Goal: Information Seeking & Learning: Check status

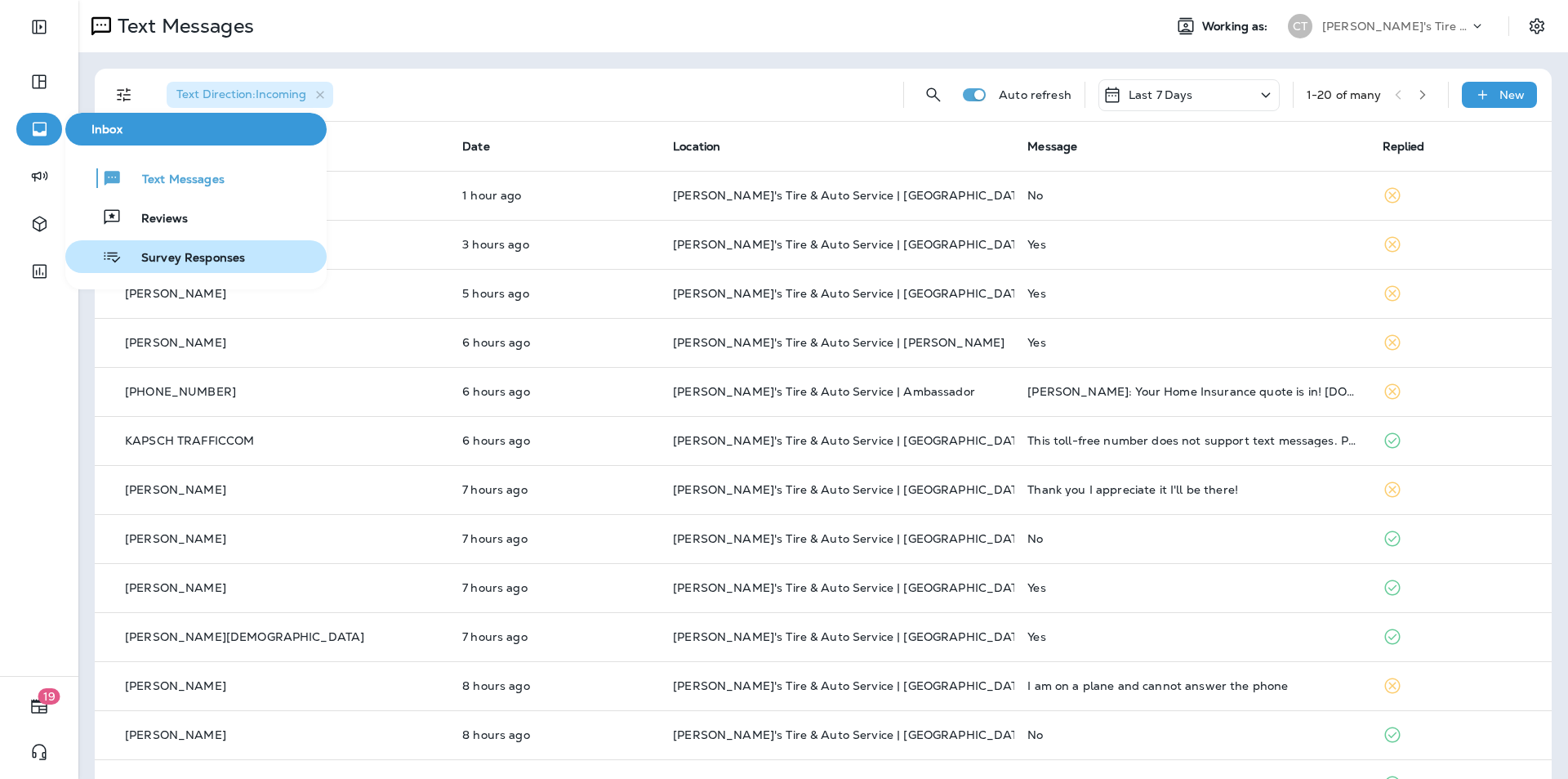
click at [180, 256] on span "Survey Responses" at bounding box center [183, 258] width 124 height 15
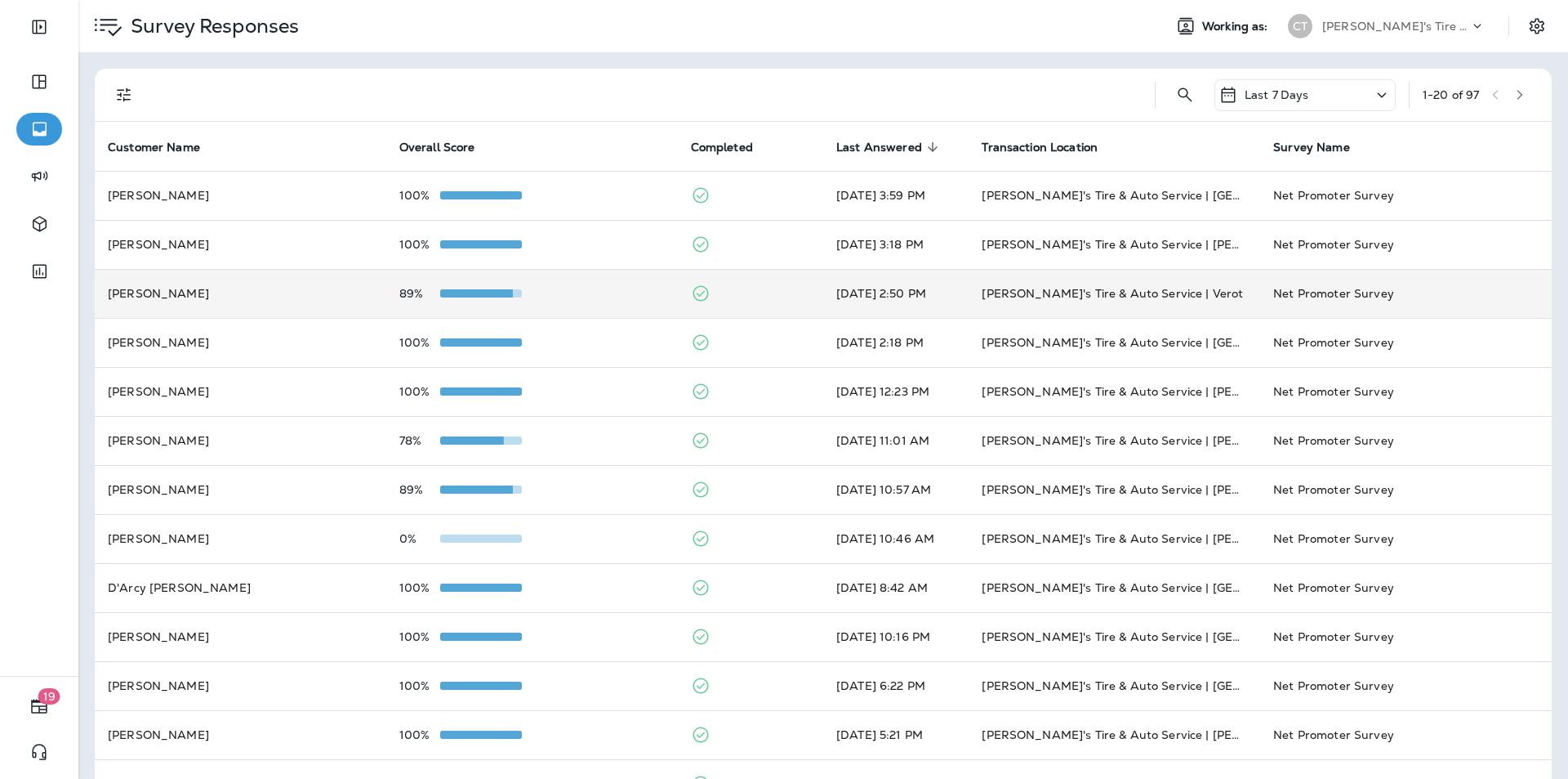
click at [581, 296] on div "89%" at bounding box center [532, 293] width 266 height 13
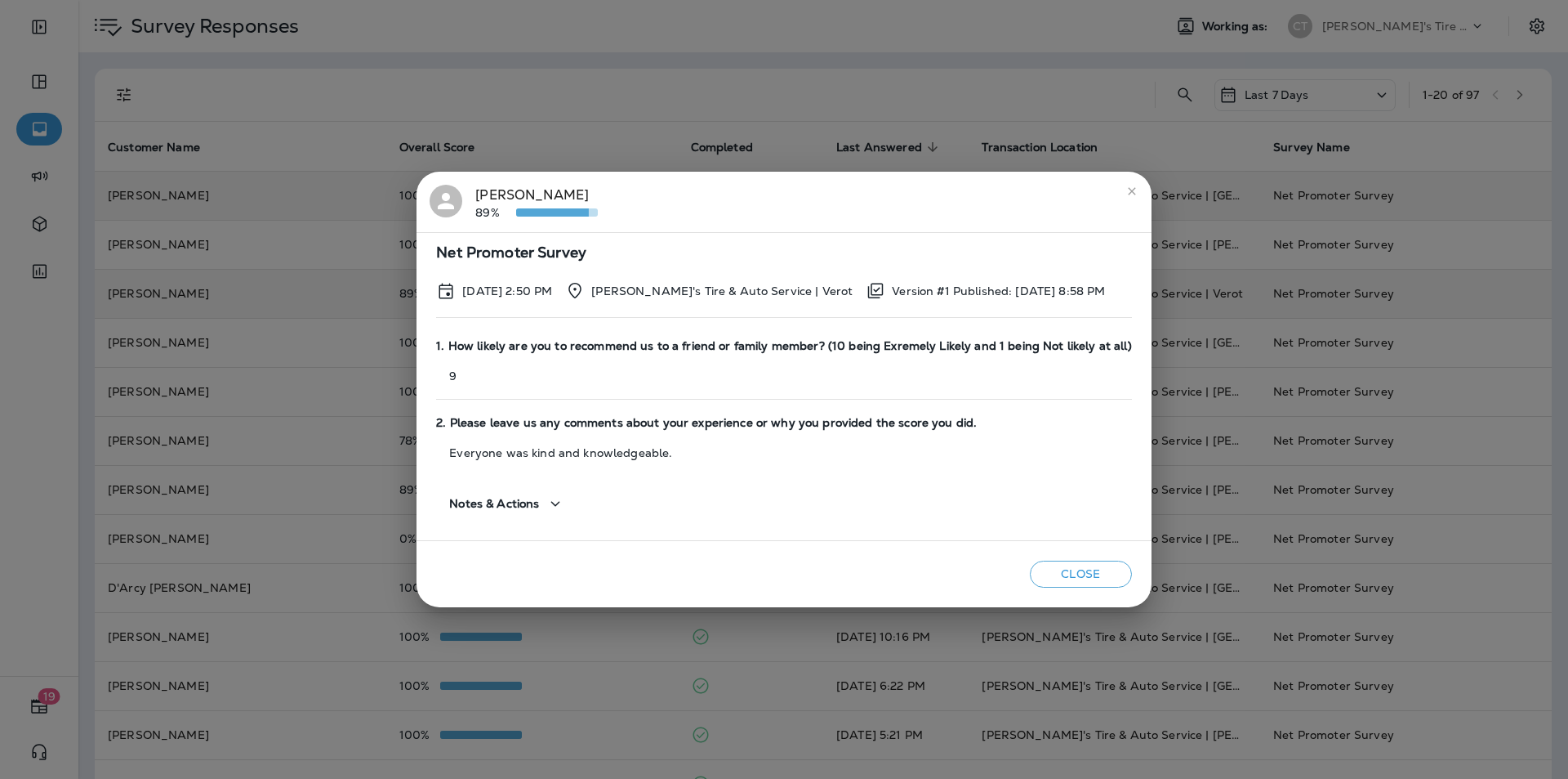
click at [1126, 188] on icon "close" at bounding box center [1132, 191] width 13 height 13
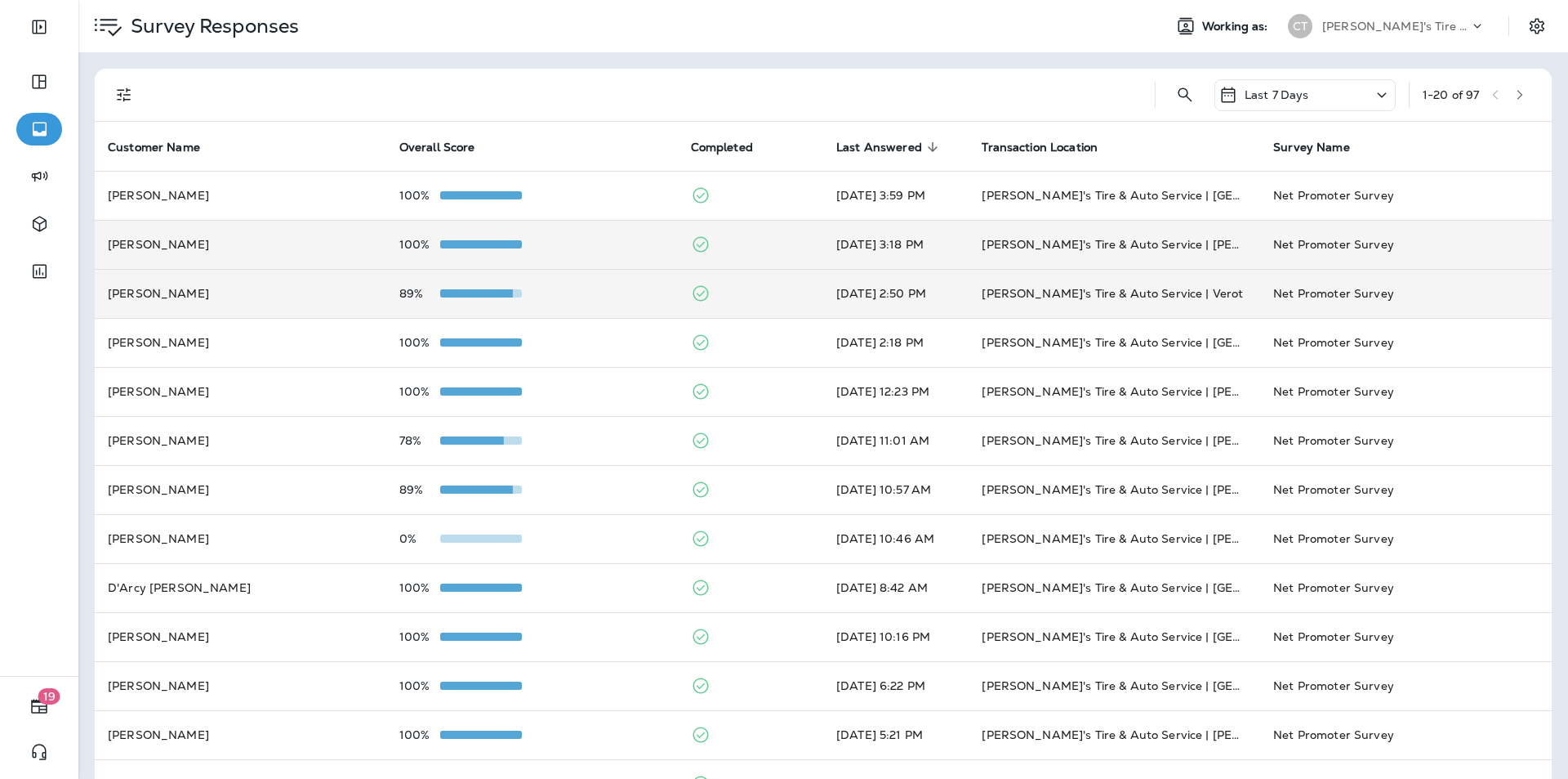
click at [614, 244] on div "100%" at bounding box center [532, 245] width 266 height 13
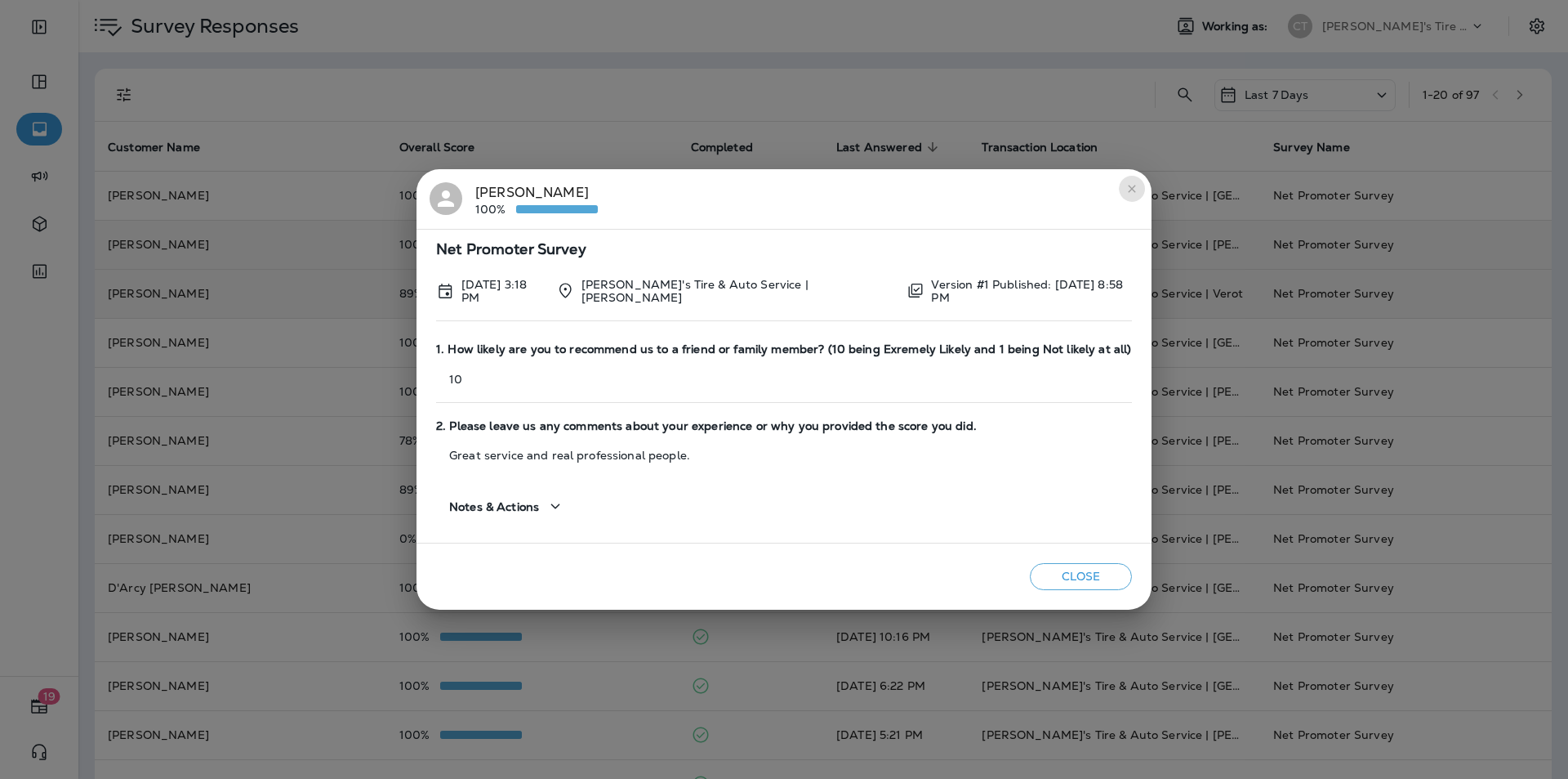
click at [1129, 190] on icon "close" at bounding box center [1132, 188] width 8 height 8
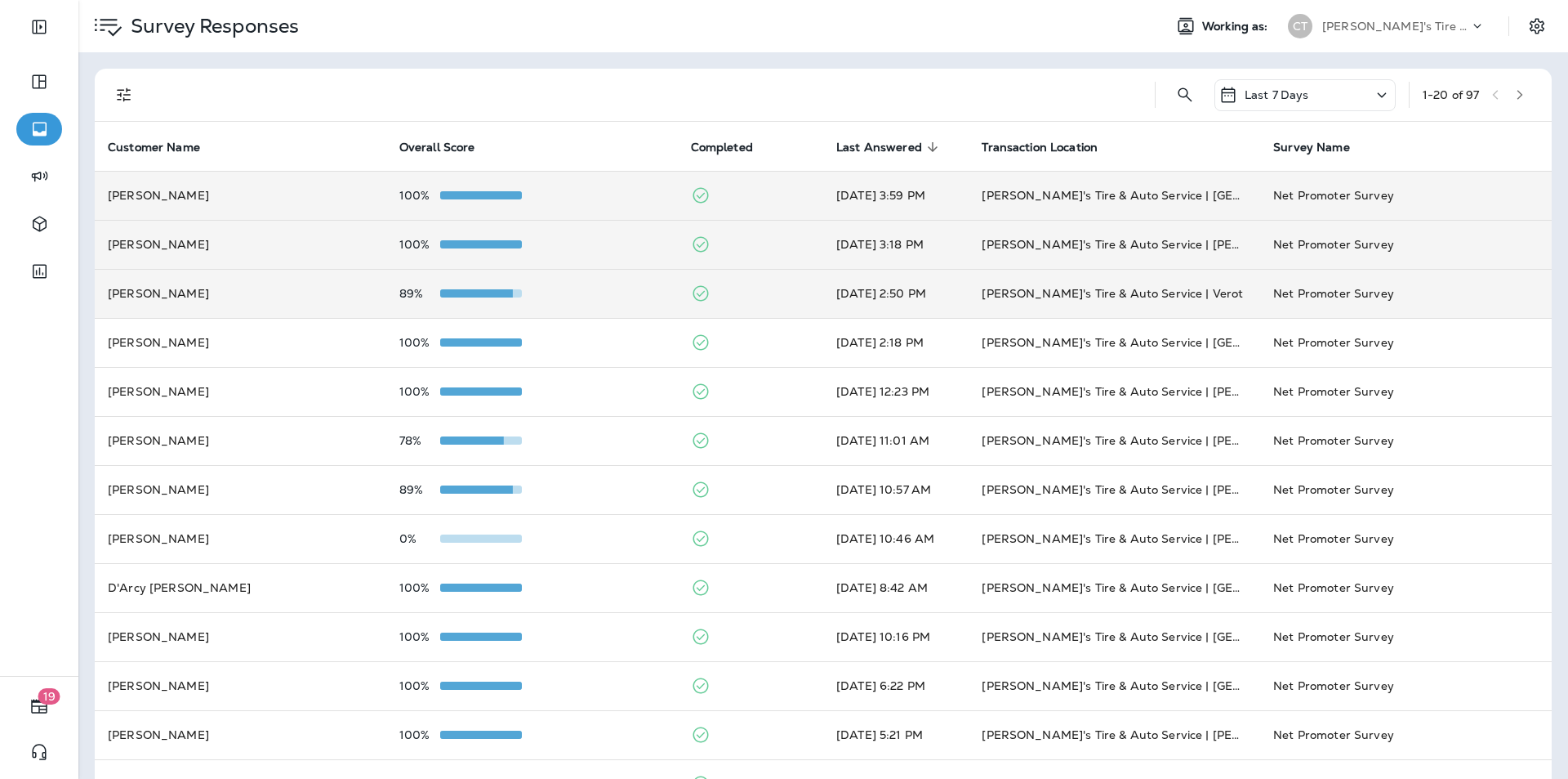
click at [604, 196] on div "100%" at bounding box center [532, 196] width 266 height 13
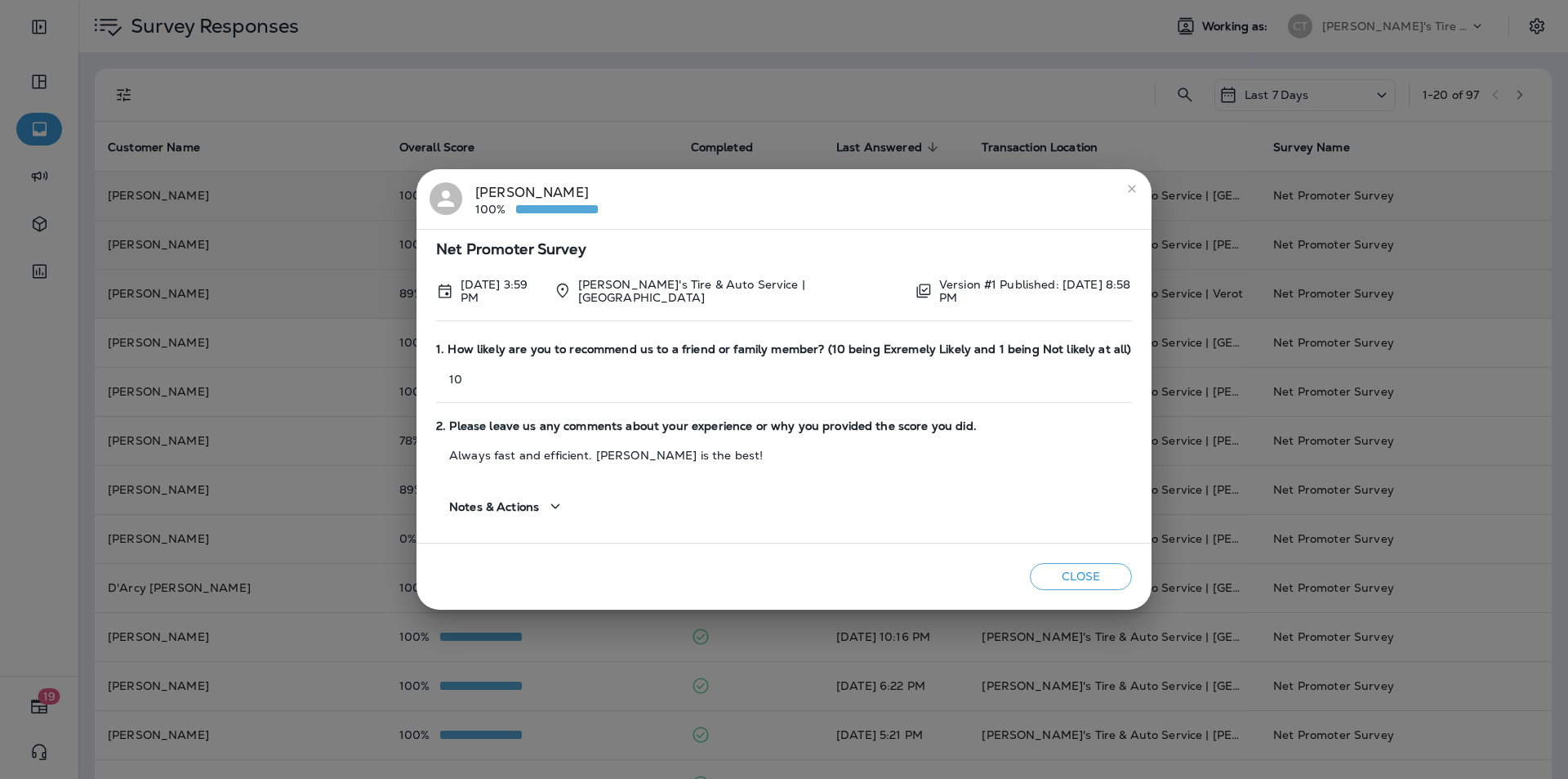
drag, startPoint x: 1127, startPoint y: 190, endPoint x: 1068, endPoint y: 204, distance: 60.6
click at [1129, 190] on icon "close" at bounding box center [1132, 188] width 8 height 8
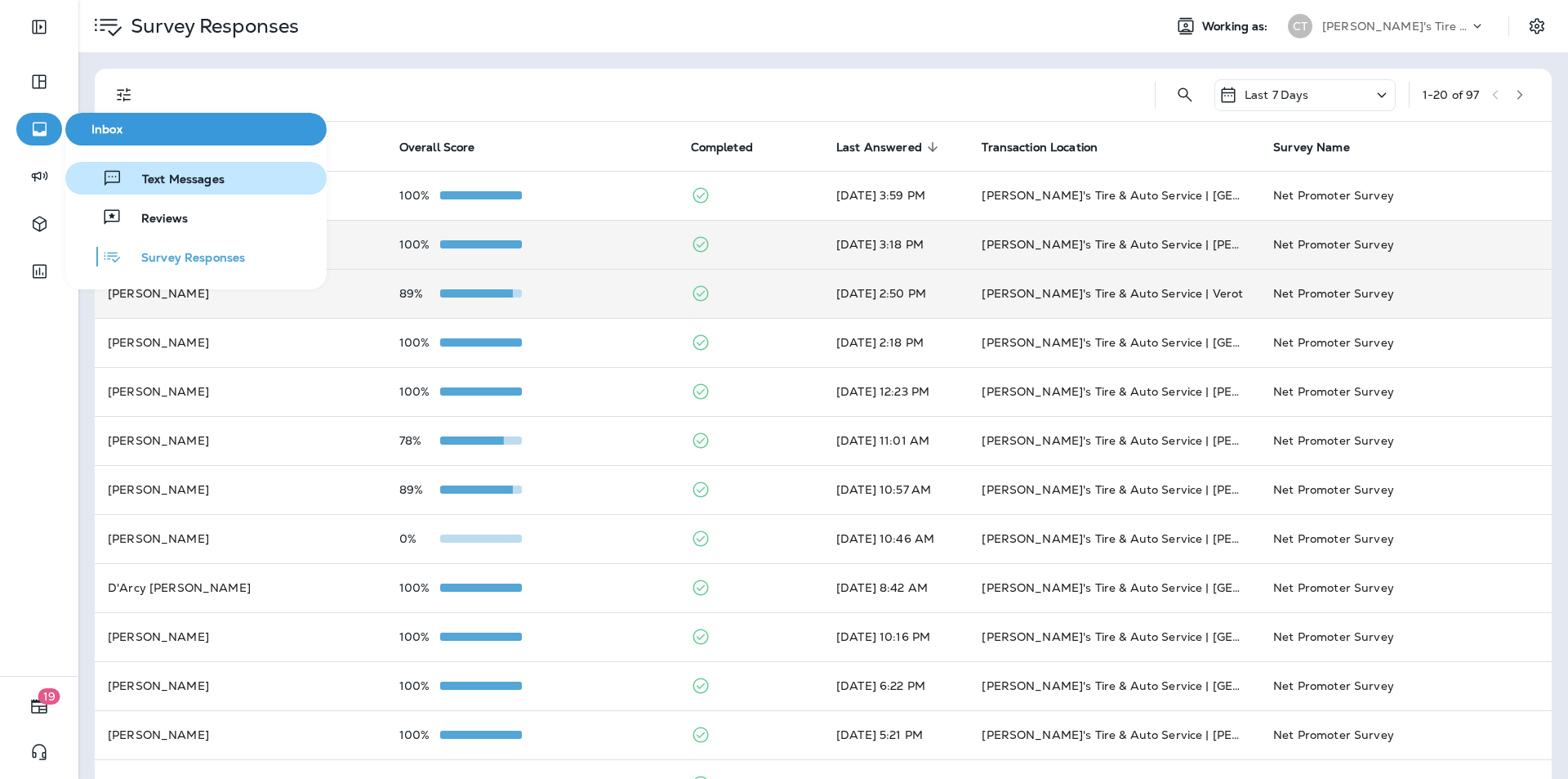
click at [165, 174] on span "Text Messages" at bounding box center [174, 180] width 102 height 15
